Goal: Information Seeking & Learning: Check status

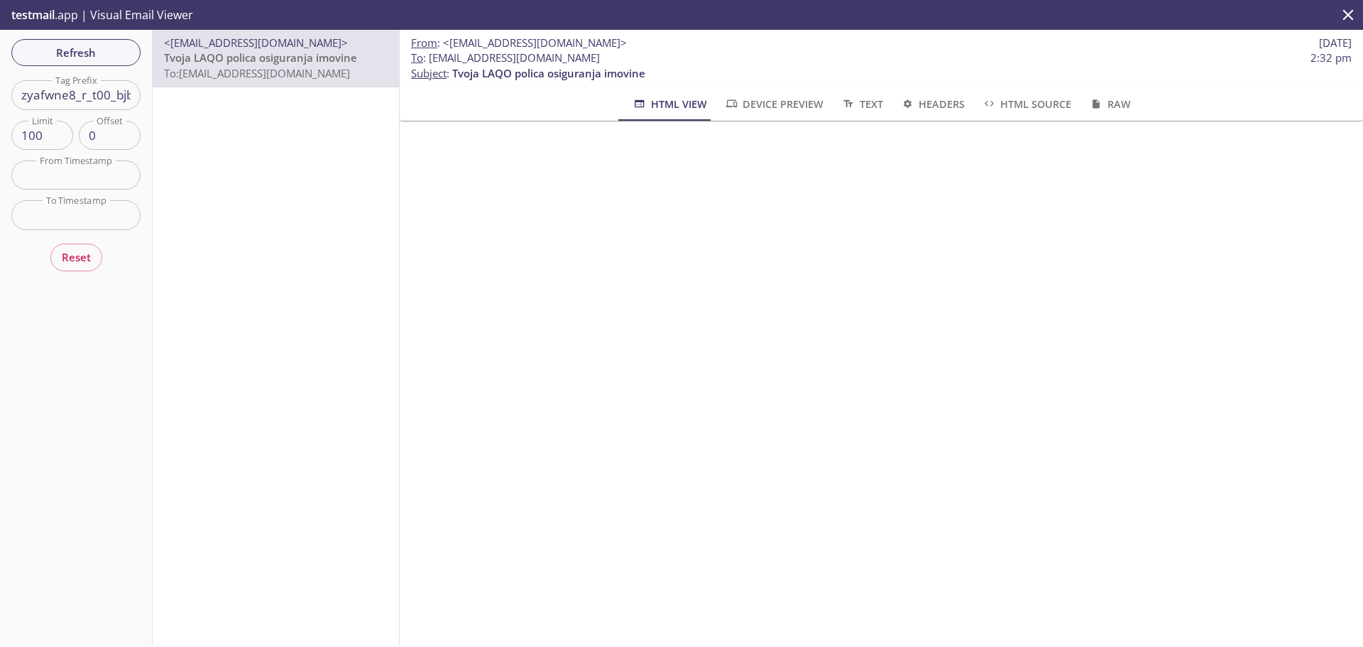
click at [96, 89] on input "zyafwne8_r_t00_bjblbszs7" at bounding box center [75, 94] width 129 height 29
click at [90, 48] on span "Refresh" at bounding box center [76, 52] width 107 height 18
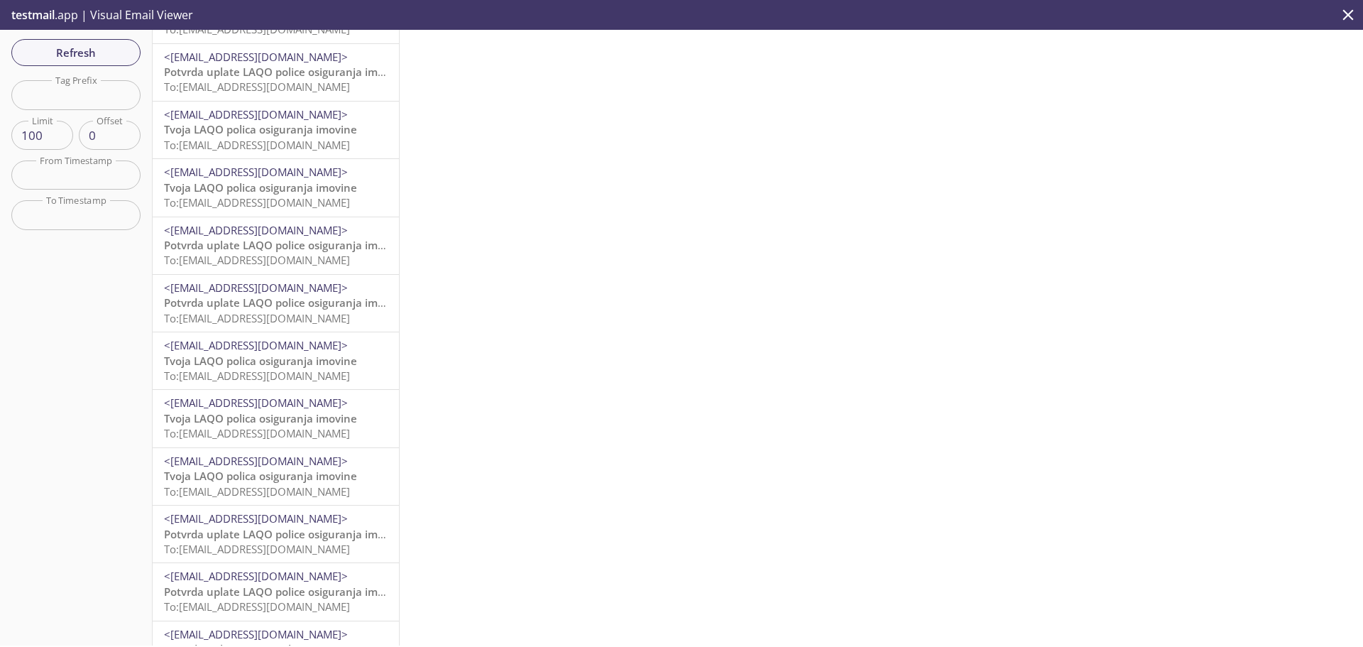
scroll to position [284, 0]
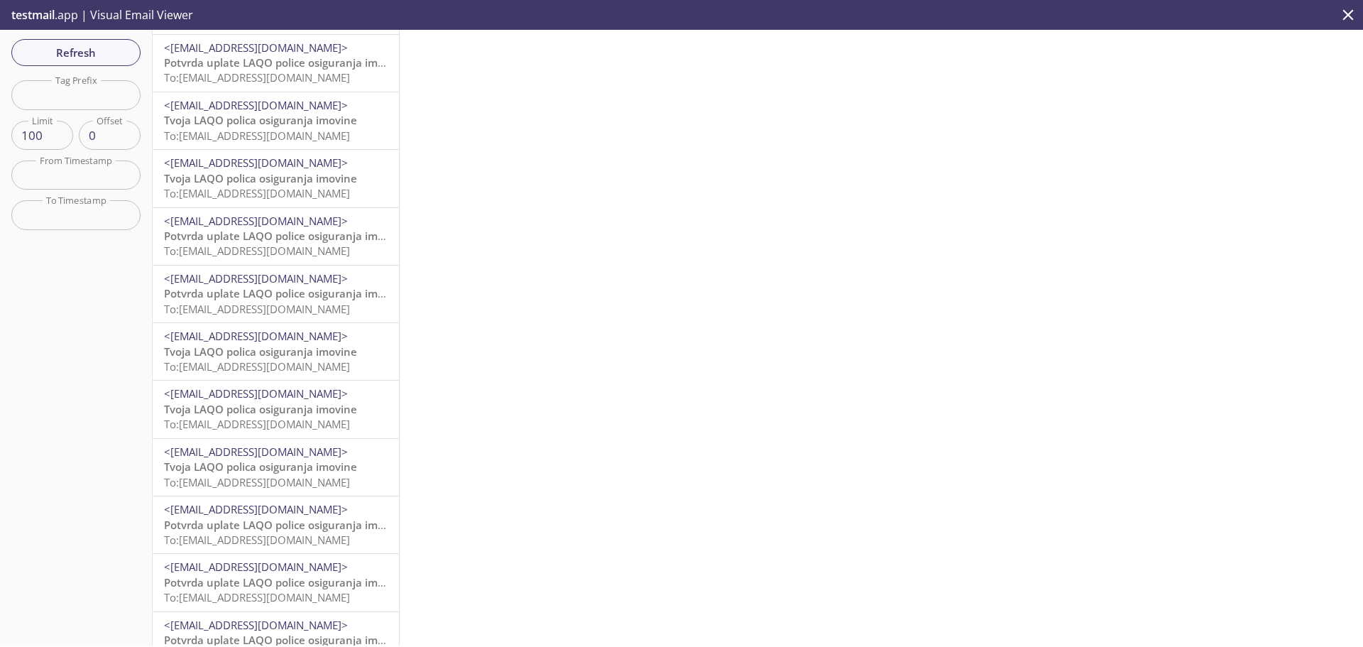
click at [288, 399] on span "<[EMAIL_ADDRESS][DOMAIN_NAME]>" at bounding box center [276, 393] width 224 height 15
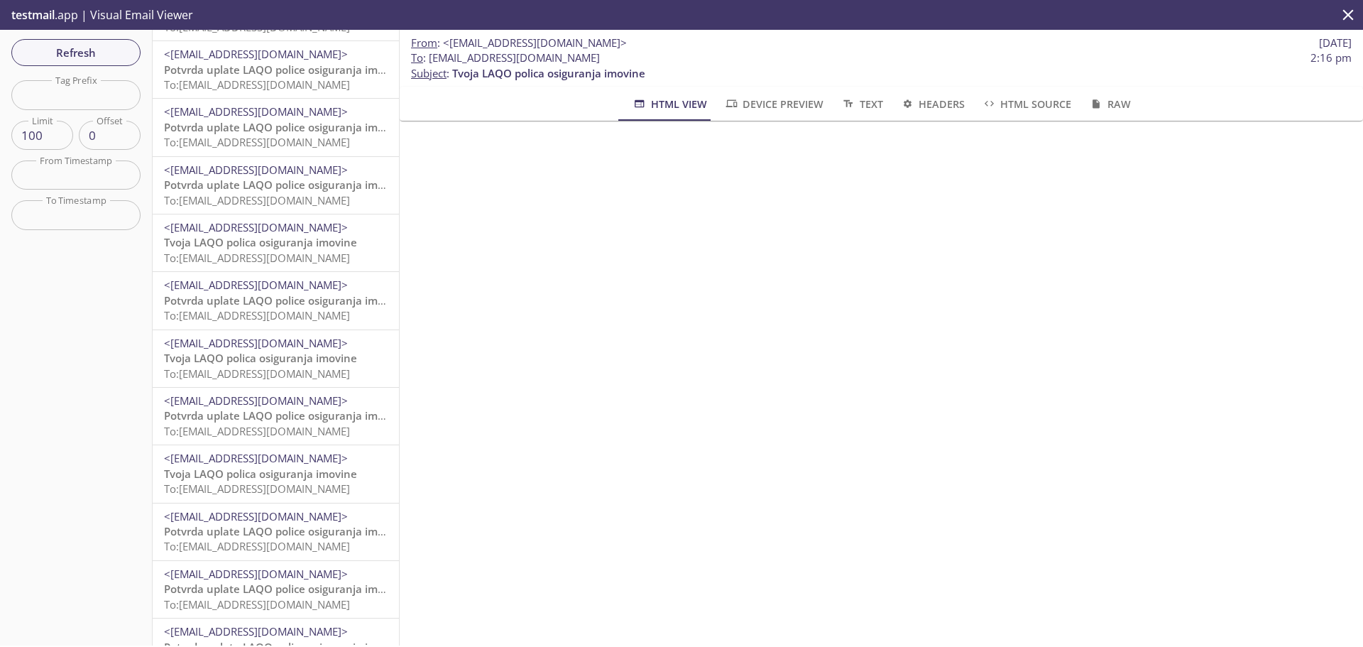
scroll to position [781, 0]
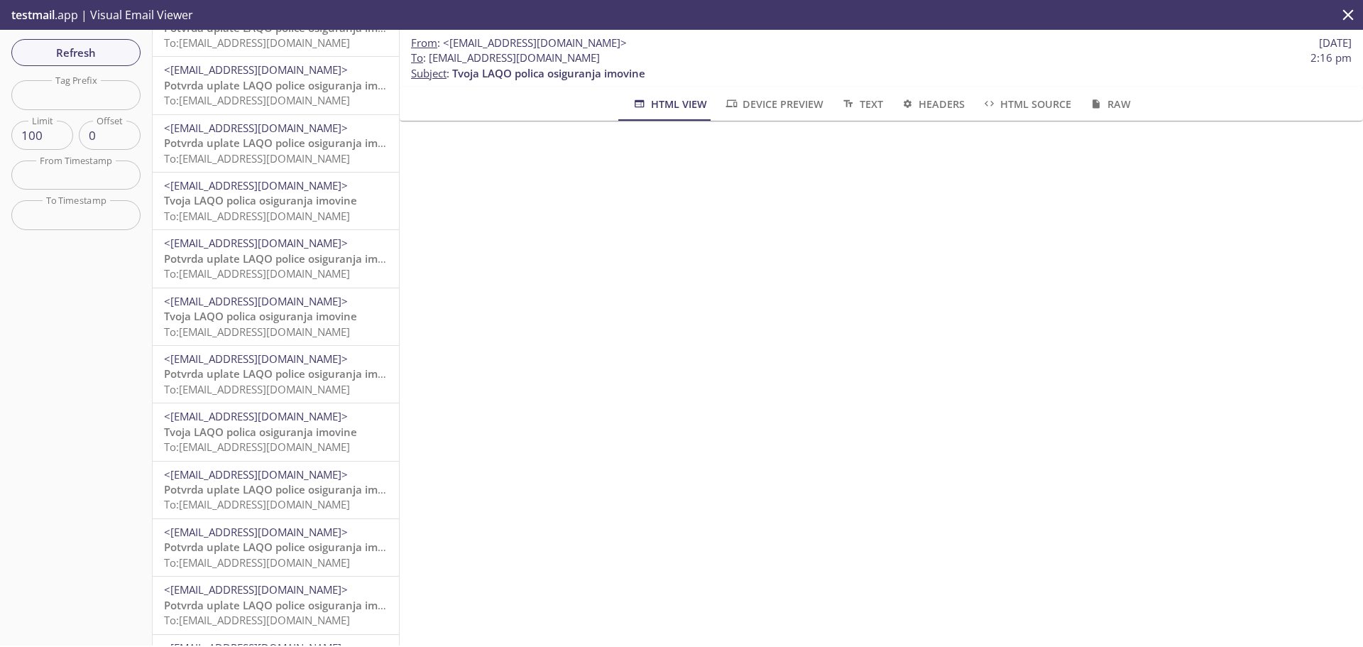
click at [290, 447] on span "To: [EMAIL_ADDRESS][DOMAIN_NAME]" at bounding box center [257, 447] width 186 height 14
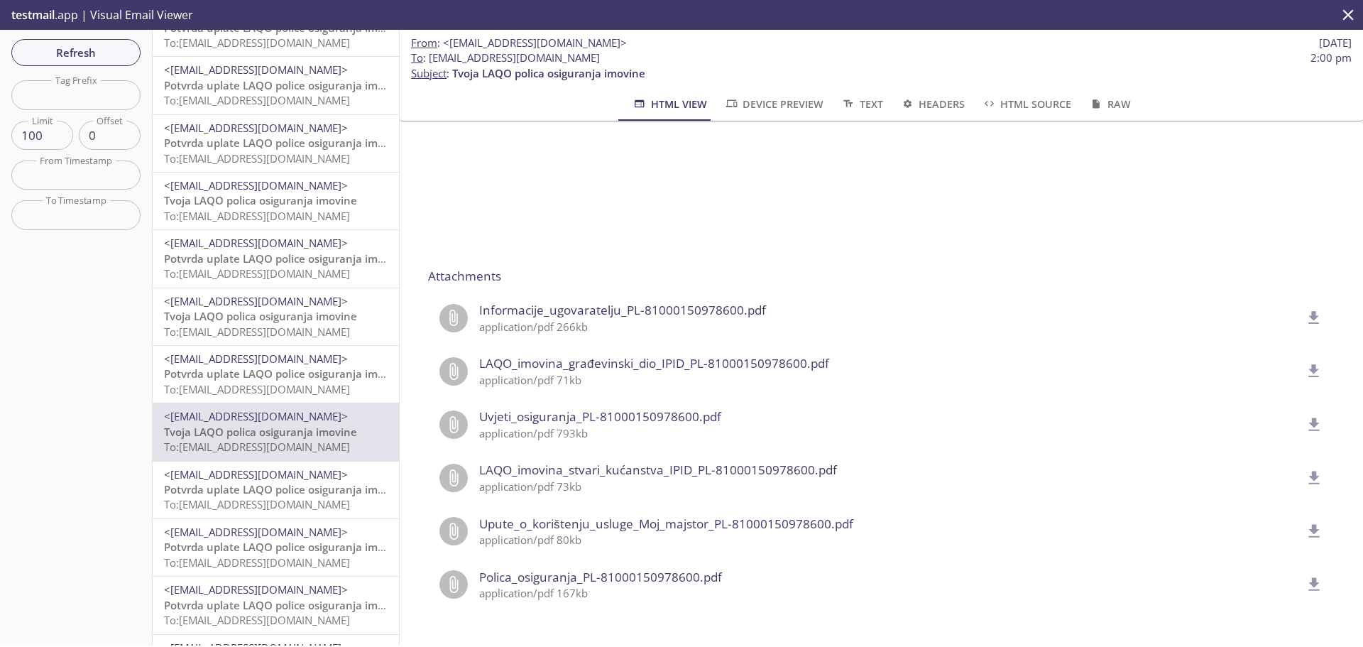
click at [292, 397] on p "Potvrda uplate LAQO police osiguranja imovine To: [EMAIL_ADDRESS][DOMAIN_NAME]" at bounding box center [276, 381] width 224 height 31
